Goal: Check status: Check status

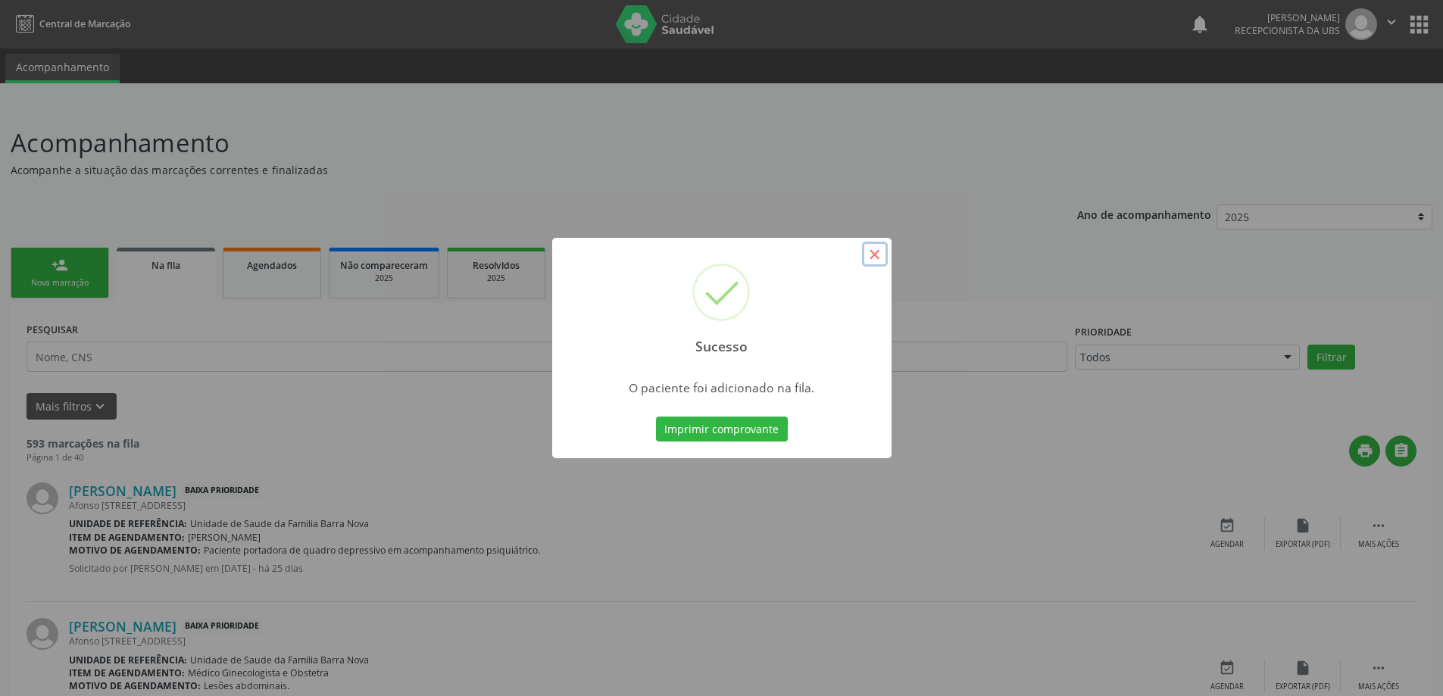
click at [877, 261] on button "×" at bounding box center [875, 255] width 26 height 26
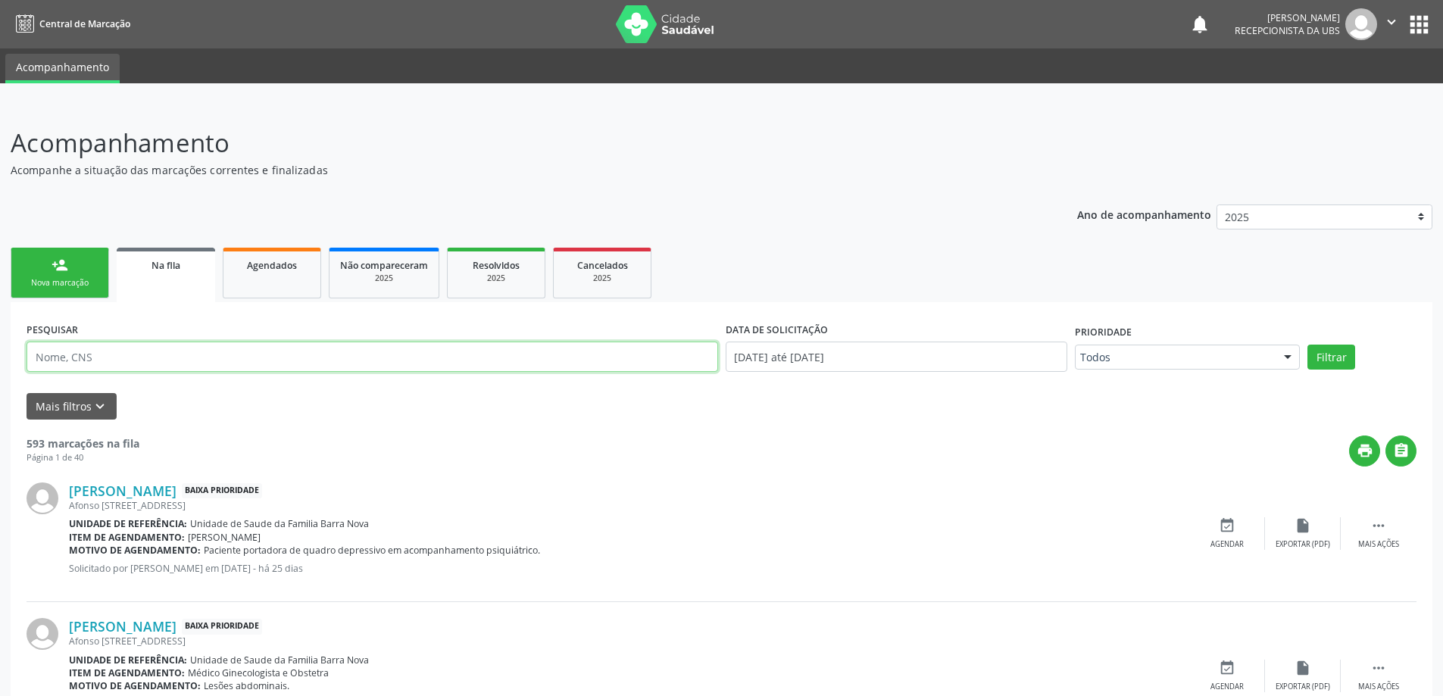
paste input "702303163823910"
type input "702303163823910"
click at [1307, 345] on button "Filtrar" at bounding box center [1331, 358] width 48 height 26
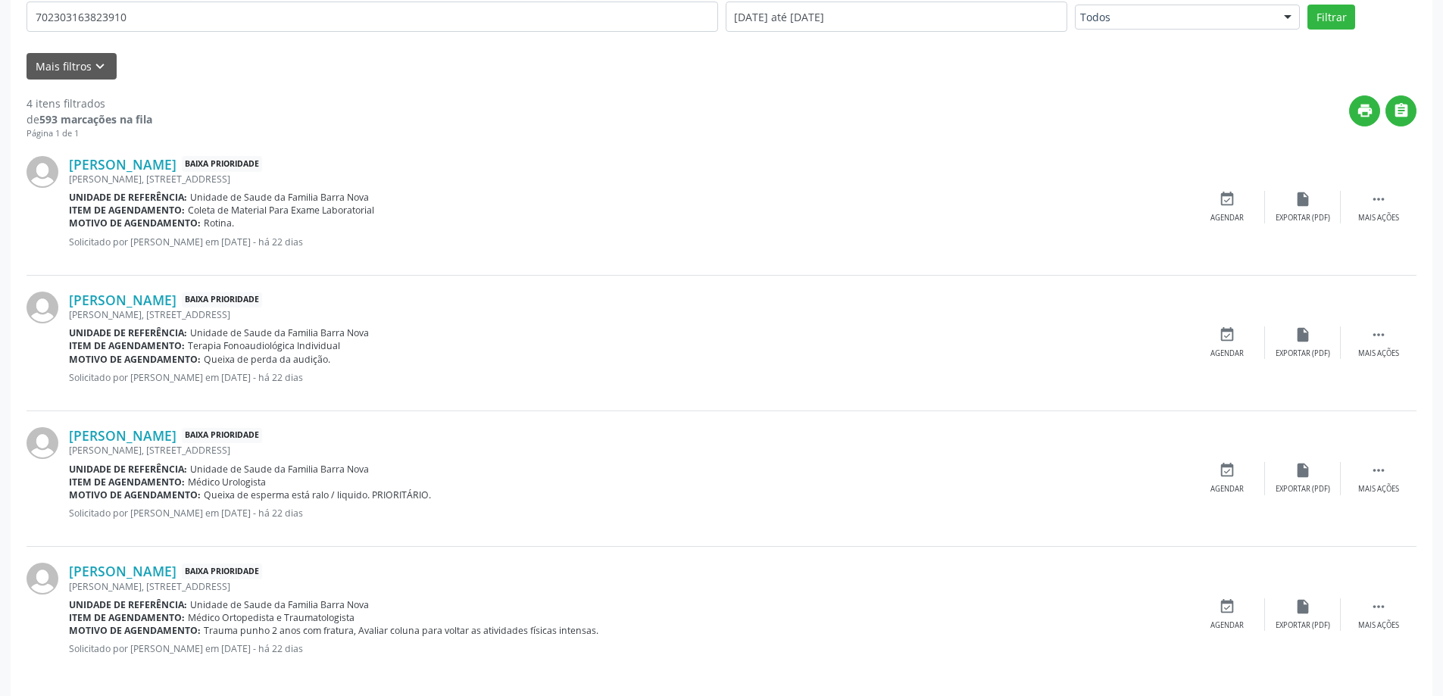
scroll to position [352, 0]
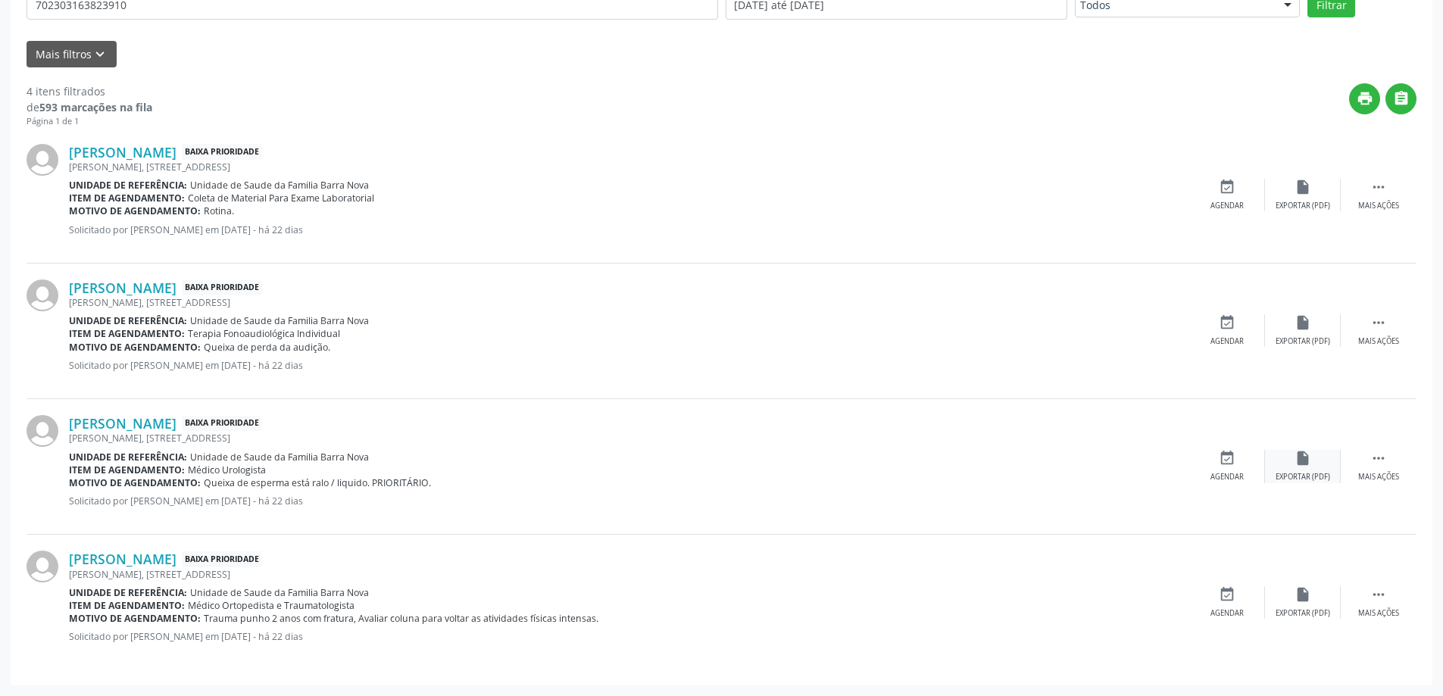
click at [1302, 462] on icon "insert_drive_file" at bounding box center [1302, 458] width 17 height 17
click at [1385, 459] on icon "" at bounding box center [1378, 458] width 17 height 17
click at [1150, 456] on icon "print" at bounding box center [1151, 458] width 17 height 17
click at [1148, 469] on div "print Imprimir" at bounding box center [1151, 466] width 76 height 33
drag, startPoint x: 68, startPoint y: 418, endPoint x: 461, endPoint y: 516, distance: 405.0
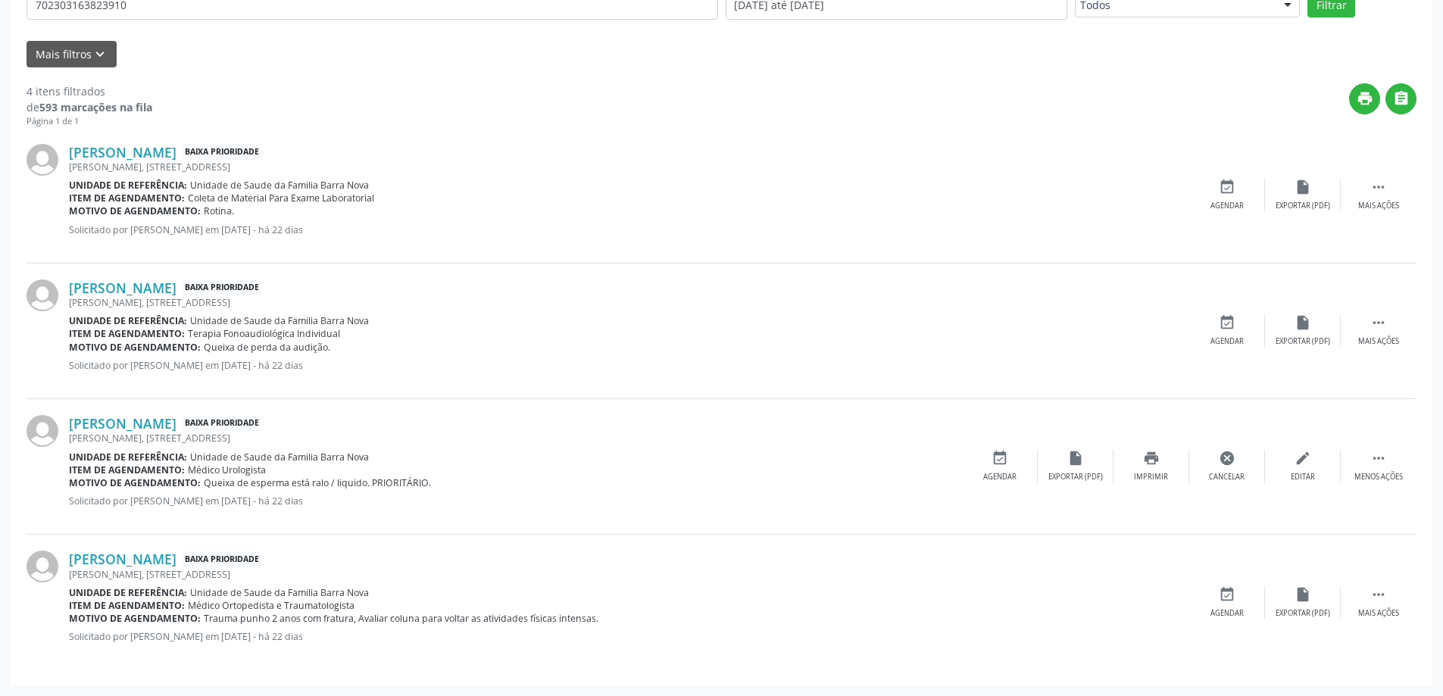
click at [461, 516] on div "[PERSON_NAME] Baixa Prioridade [PERSON_NAME][STREET_ADDRESS] Unidade de referên…" at bounding box center [722, 467] width 1390 height 136
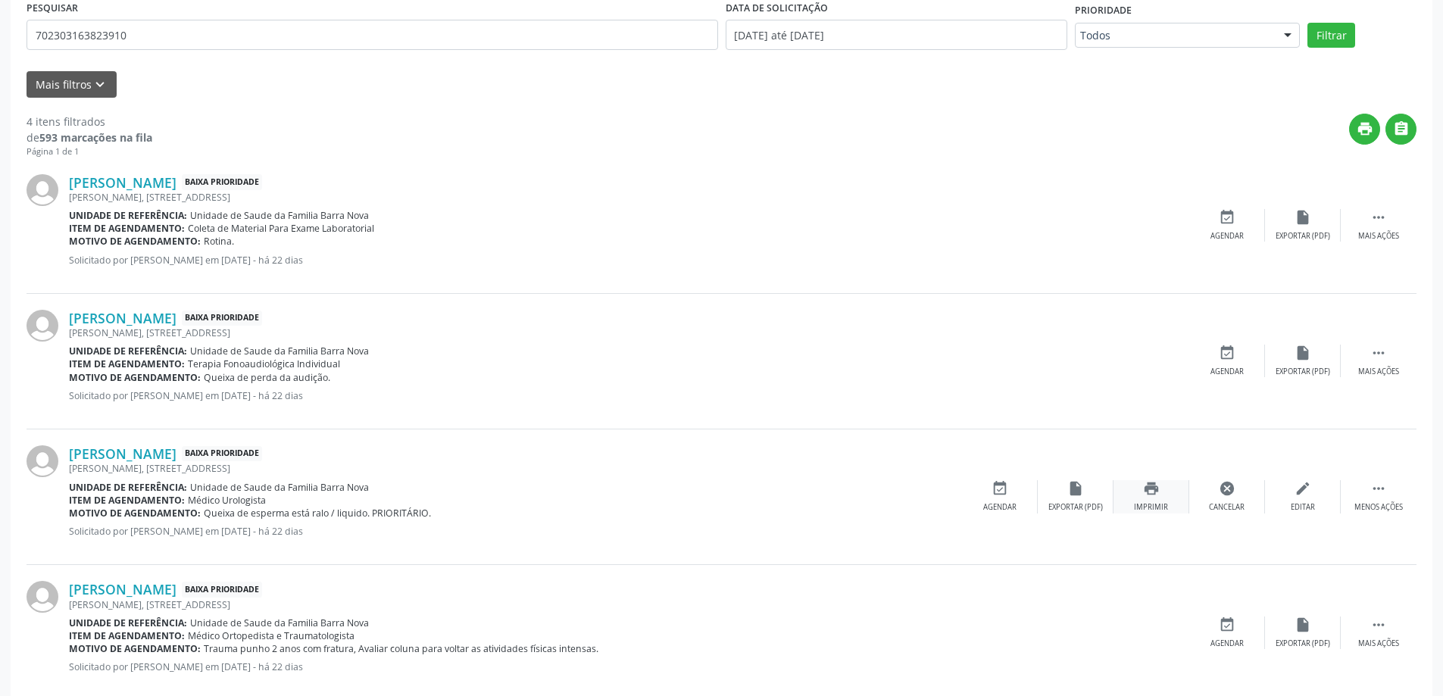
click at [1152, 486] on icon "print" at bounding box center [1151, 488] width 17 height 17
click at [1384, 493] on icon "" at bounding box center [1378, 488] width 17 height 17
click at [784, 467] on div "[PERSON_NAME], [STREET_ADDRESS]" at bounding box center [515, 468] width 893 height 13
click at [1148, 491] on icon "print" at bounding box center [1151, 488] width 17 height 17
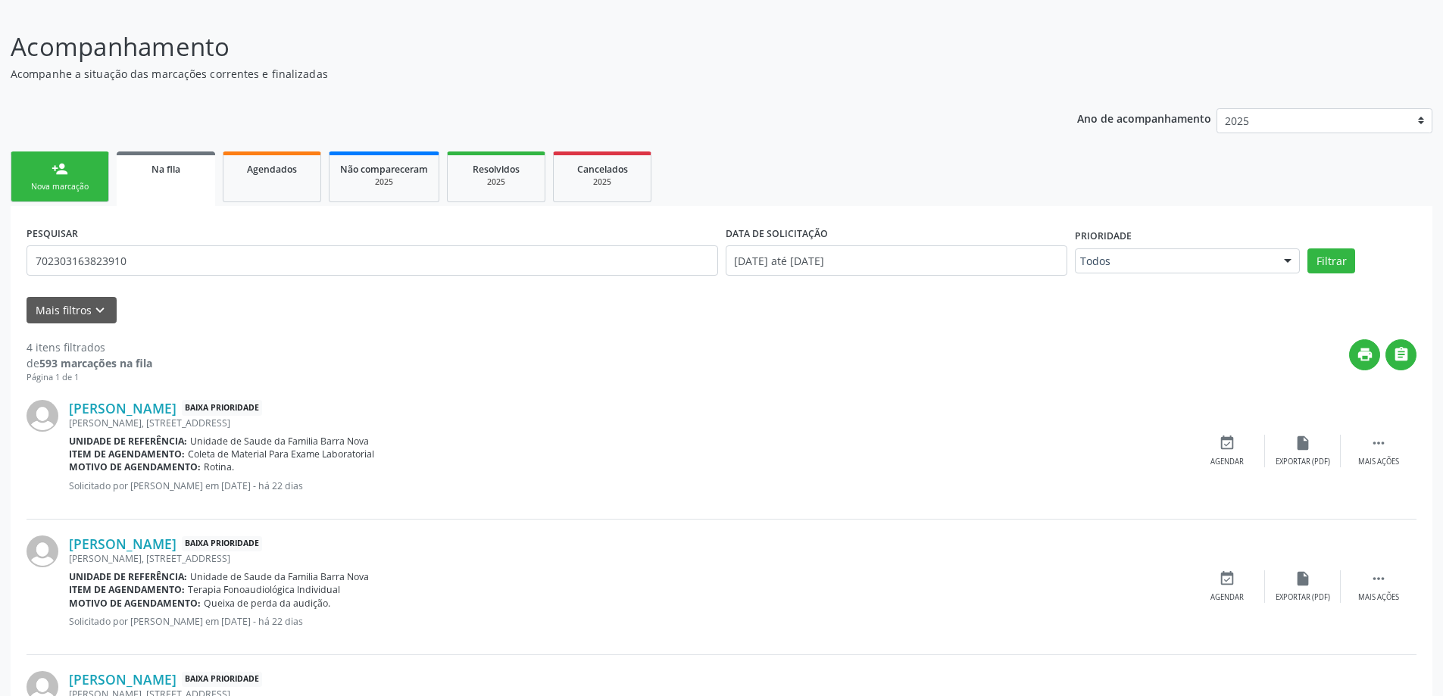
scroll to position [95, 0]
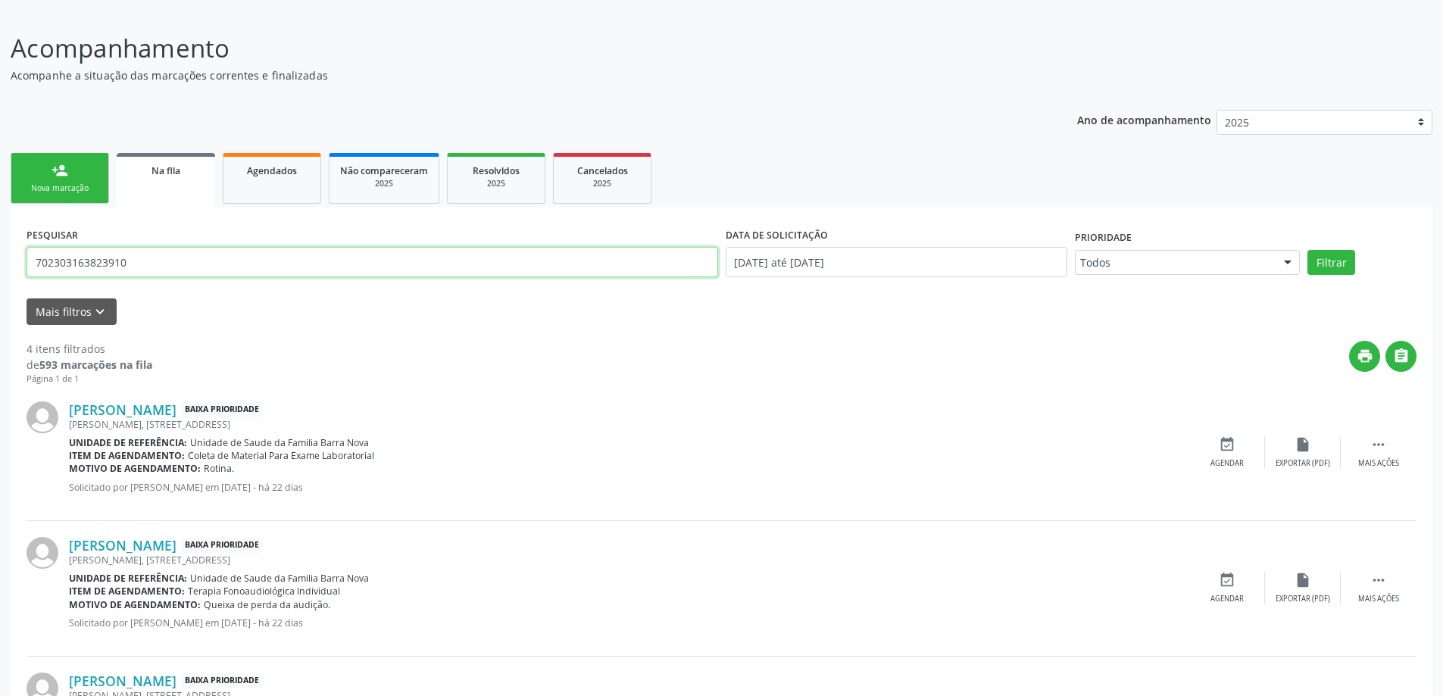
drag, startPoint x: 296, startPoint y: 256, endPoint x: 0, endPoint y: 259, distance: 296.1
click at [0, 259] on div "Acompanhamento Acompanhe a situação das marcações correntes e finalizadas Relat…" at bounding box center [721, 482] width 1443 height 944
click at [287, 177] on div "Agendados" at bounding box center [272, 170] width 76 height 16
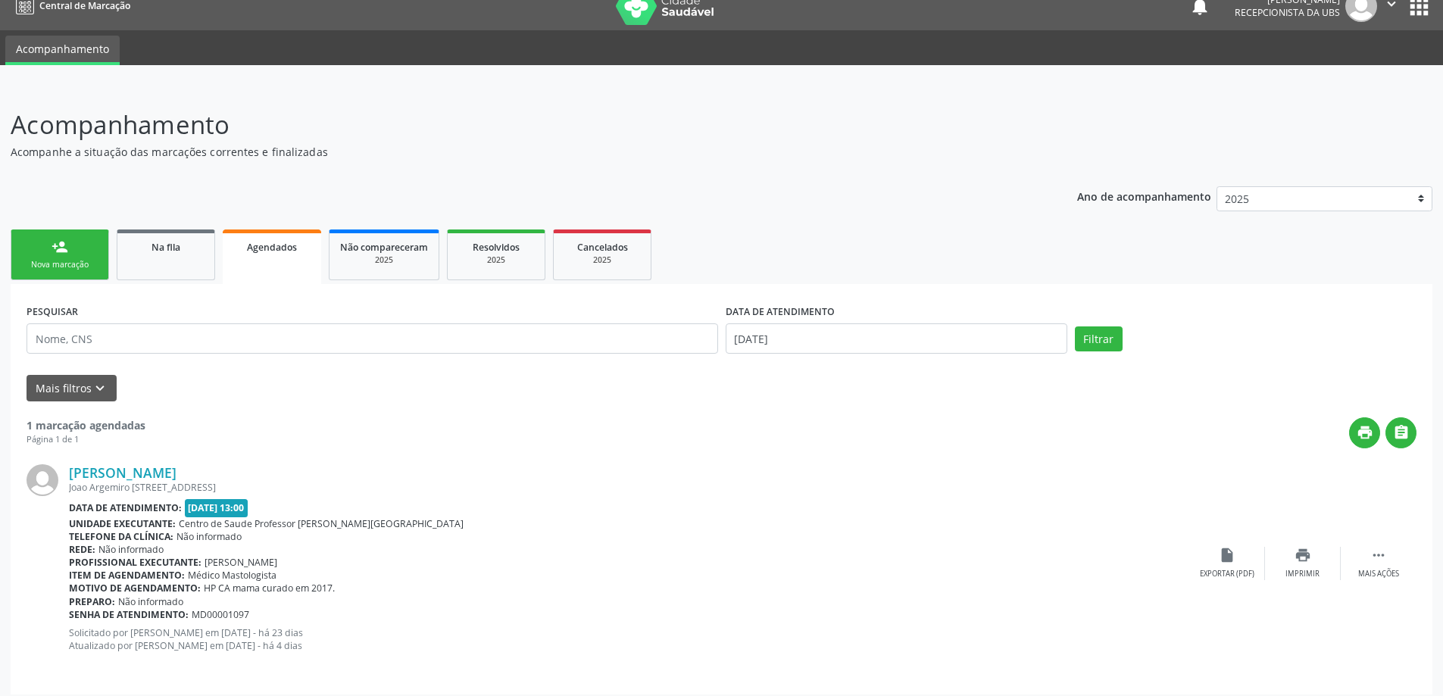
scroll to position [27, 0]
